Goal: Information Seeking & Learning: Find specific page/section

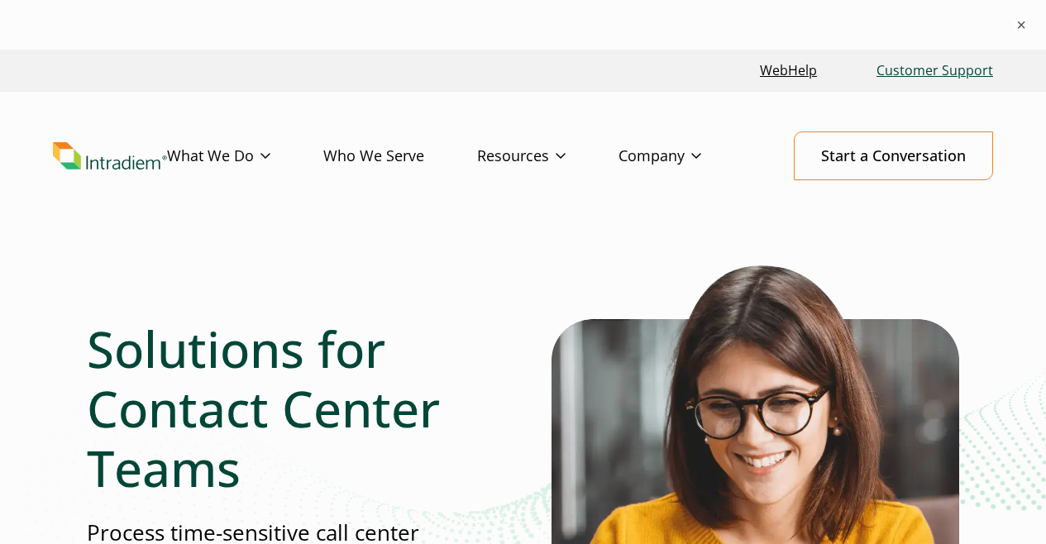
click at [911, 74] on link "Customer Support" at bounding box center [935, 71] width 130 height 36
